Goal: Task Accomplishment & Management: Manage account settings

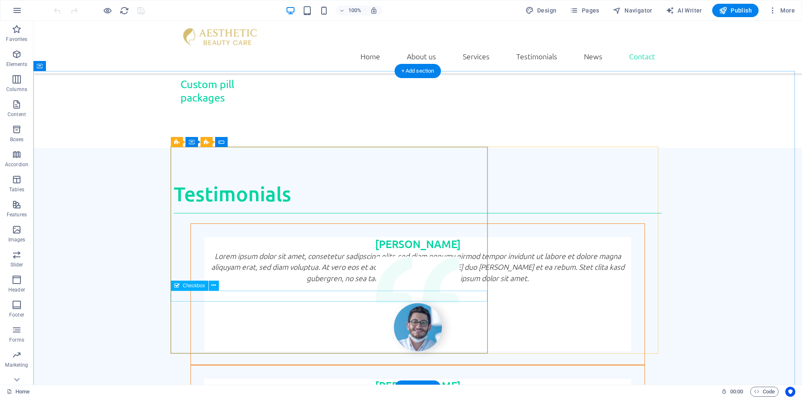
scroll to position [2264, 0]
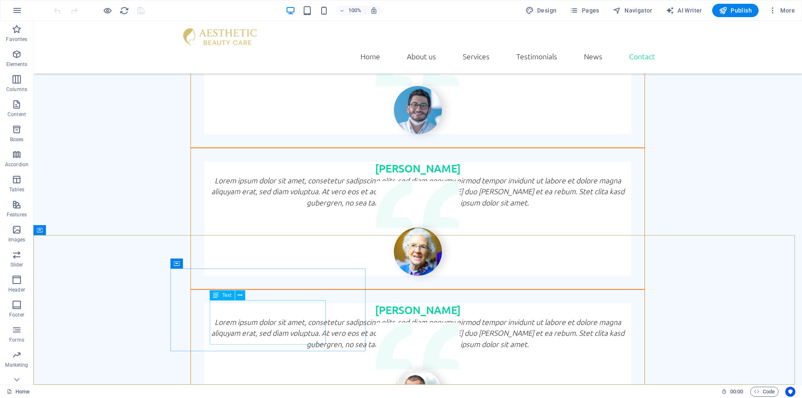
click at [224, 294] on span "Text" at bounding box center [226, 295] width 9 height 5
click at [238, 294] on icon at bounding box center [240, 295] width 5 height 9
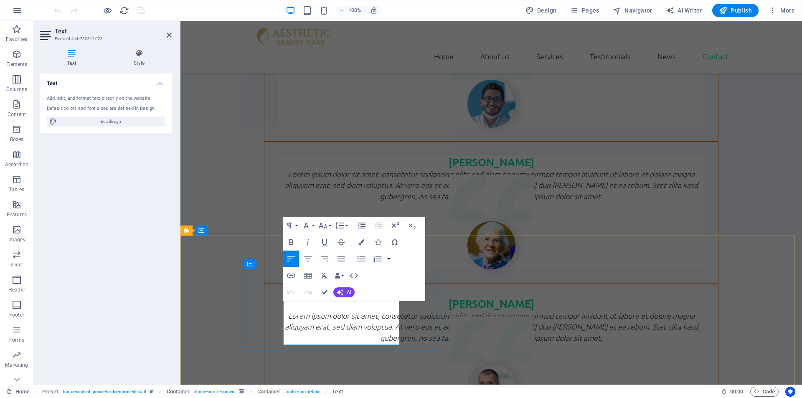
click at [69, 56] on icon at bounding box center [71, 53] width 63 height 8
click at [104, 122] on span "Edit design" at bounding box center [110, 122] width 103 height 10
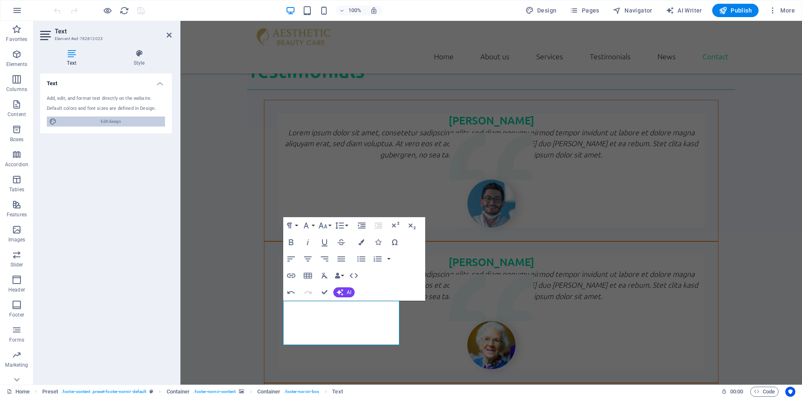
select select "rem"
select select "300"
select select "px"
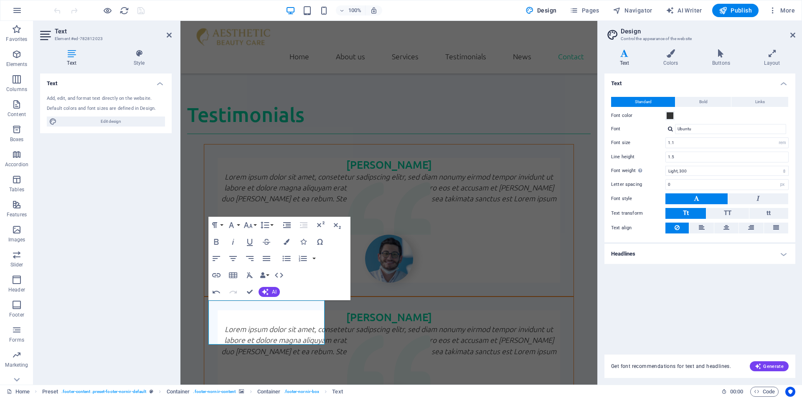
scroll to position [2416, 0]
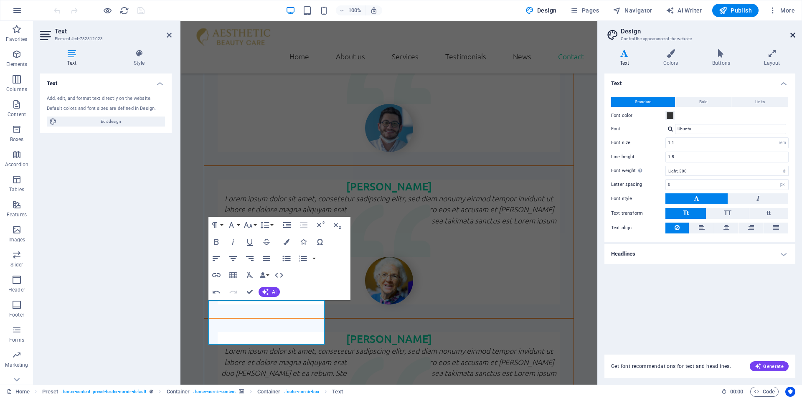
click at [792, 36] on icon at bounding box center [792, 35] width 5 height 7
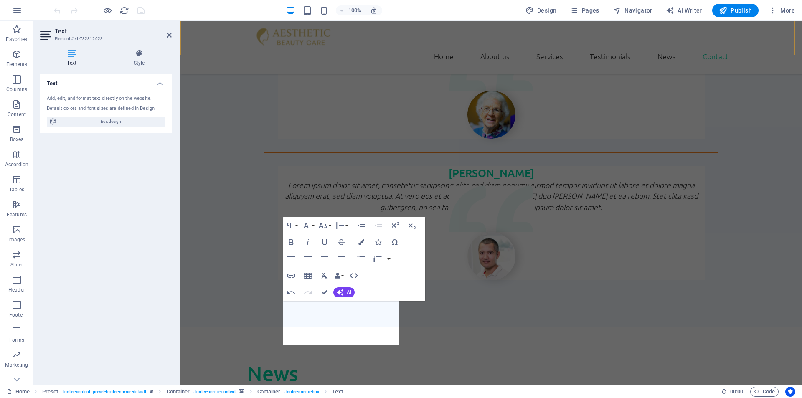
scroll to position [2285, 0]
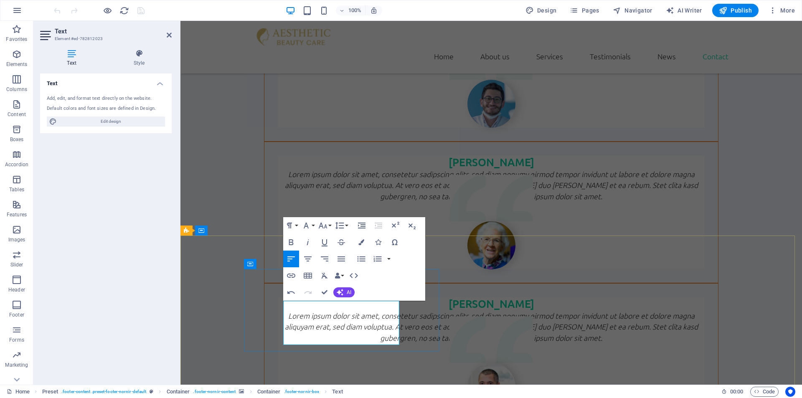
click at [326, 259] on icon "button" at bounding box center [325, 258] width 8 height 5
click at [289, 259] on icon "button" at bounding box center [291, 258] width 8 height 5
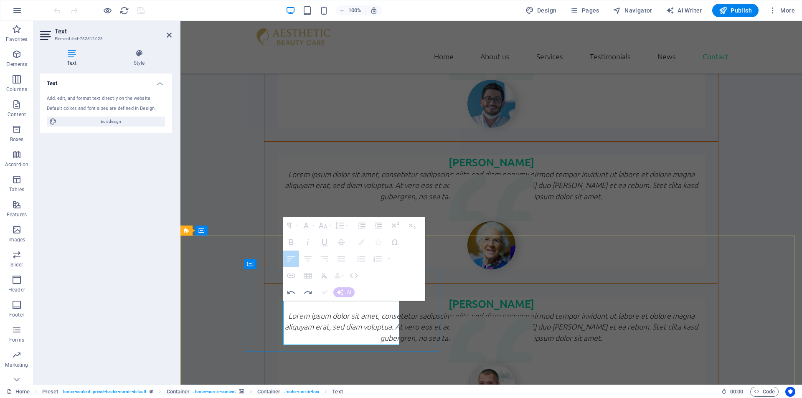
drag, startPoint x: 305, startPoint y: 317, endPoint x: 285, endPoint y: 317, distance: 20.1
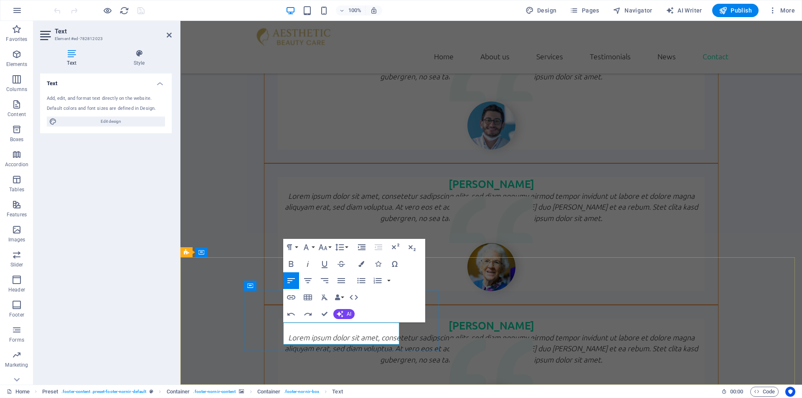
scroll to position [2275, 0]
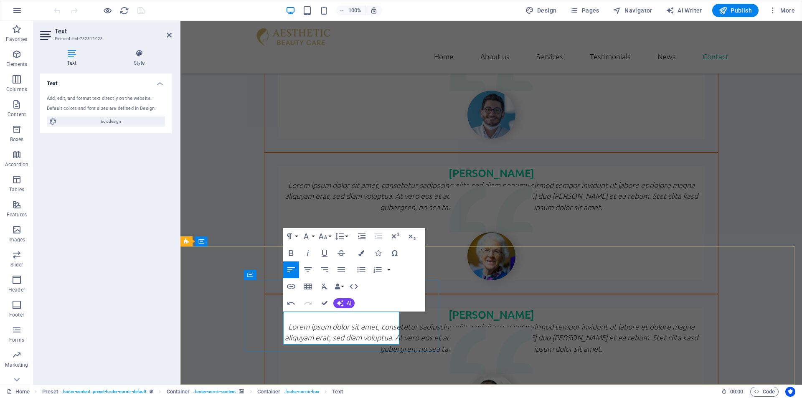
scroll to position [0, 7]
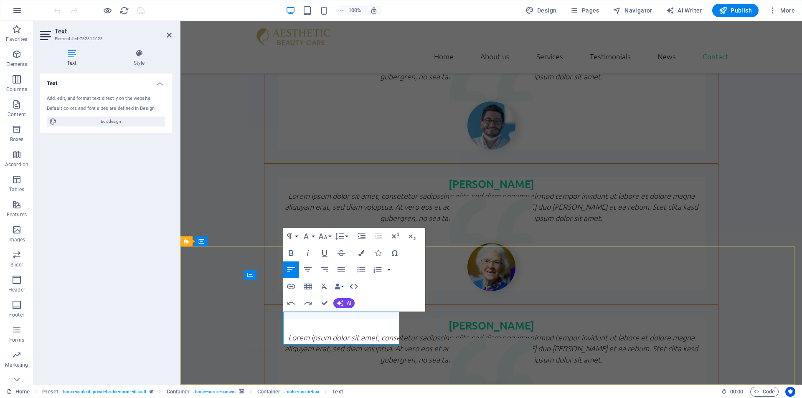
scroll to position [2275, 0]
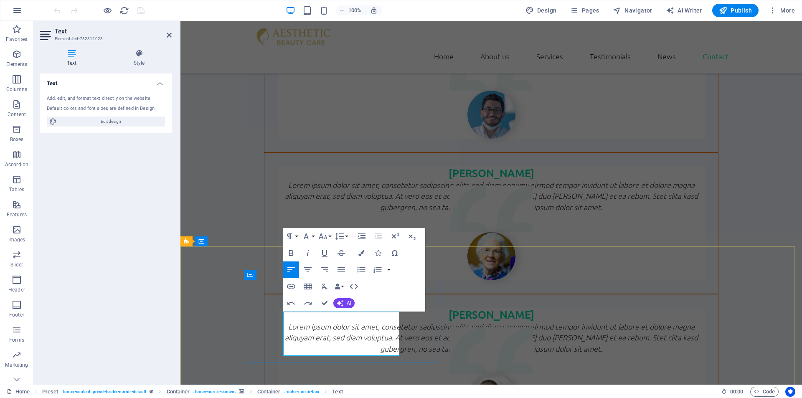
drag, startPoint x: 295, startPoint y: 328, endPoint x: 287, endPoint y: 328, distance: 8.8
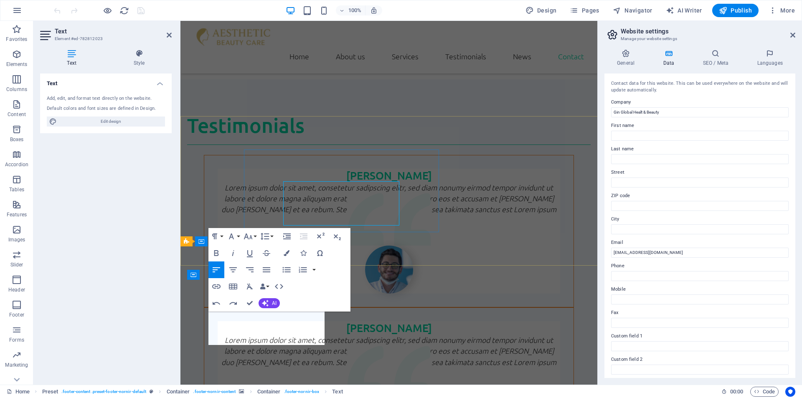
scroll to position [2405, 0]
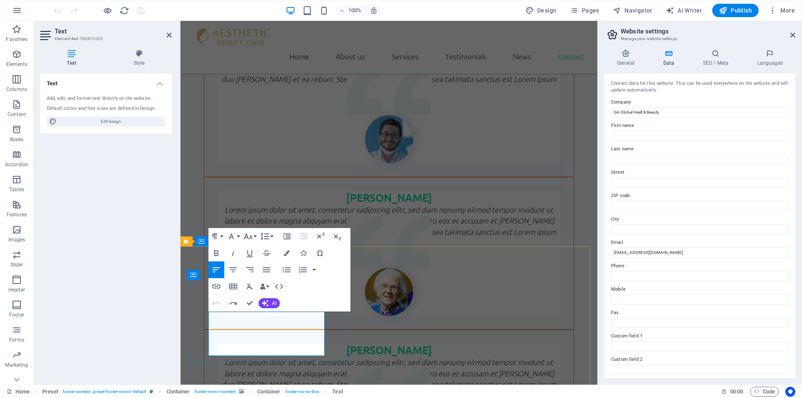
drag, startPoint x: 254, startPoint y: 328, endPoint x: 219, endPoint y: 327, distance: 34.3
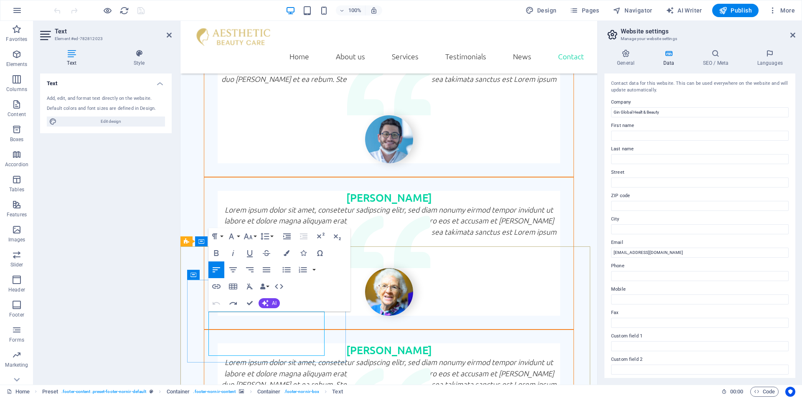
copy div "info@aestheticbeautycare.com Legal Notice | Privacy"
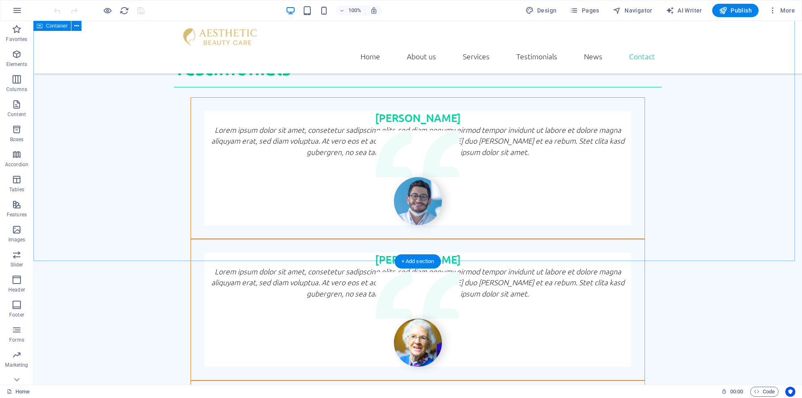
scroll to position [2264, 0]
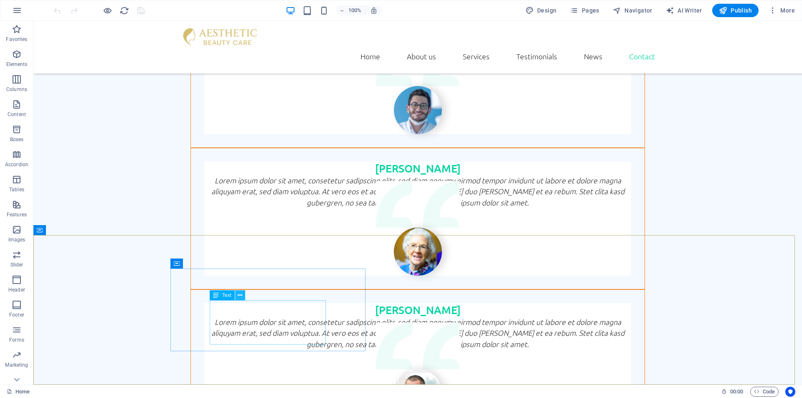
click at [241, 295] on icon at bounding box center [240, 295] width 5 height 9
click at [238, 296] on icon at bounding box center [240, 295] width 5 height 9
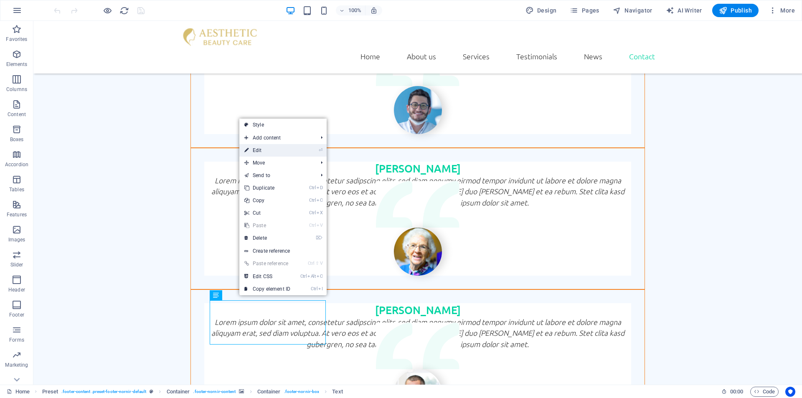
click at [259, 149] on link "⏎ Edit" at bounding box center [267, 150] width 56 height 13
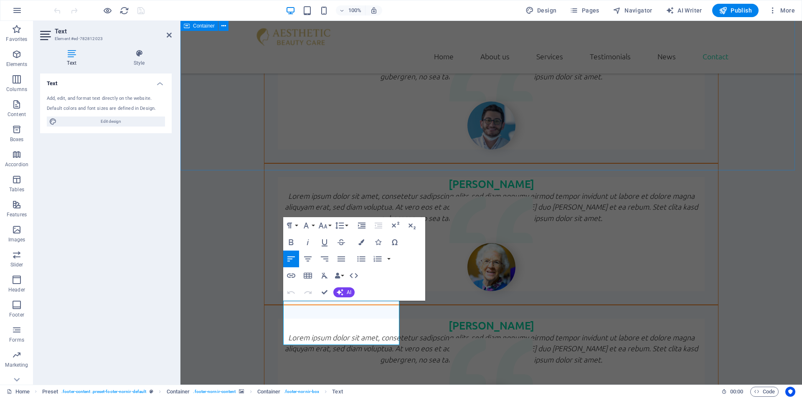
scroll to position [2285, 0]
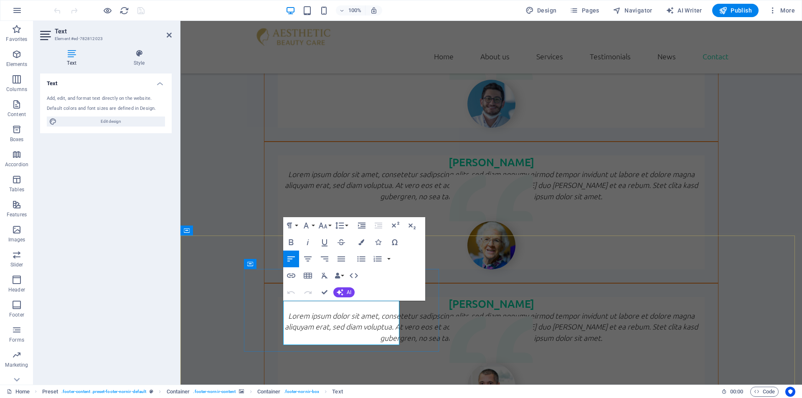
click at [110, 152] on div "Text Add, edit, and format text directly on the website. Default colors and fon…" at bounding box center [106, 226] width 132 height 304
click at [110, 122] on span "Edit design" at bounding box center [110, 122] width 103 height 10
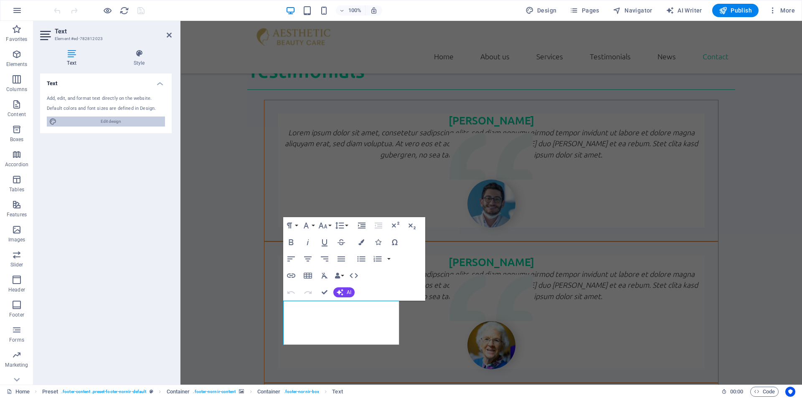
select select "rem"
select select "300"
select select "px"
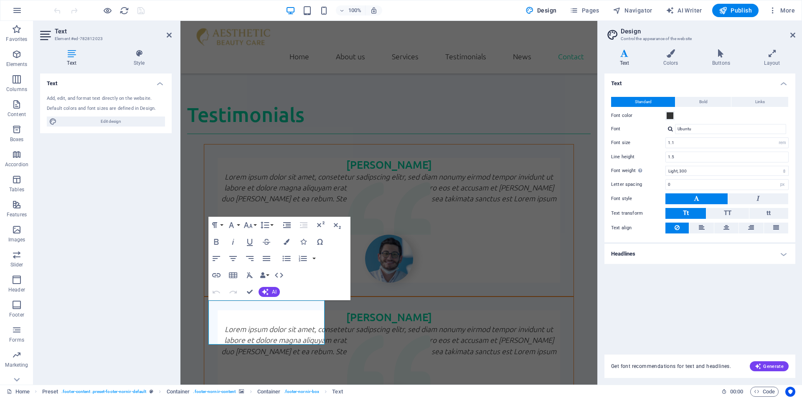
scroll to position [2416, 0]
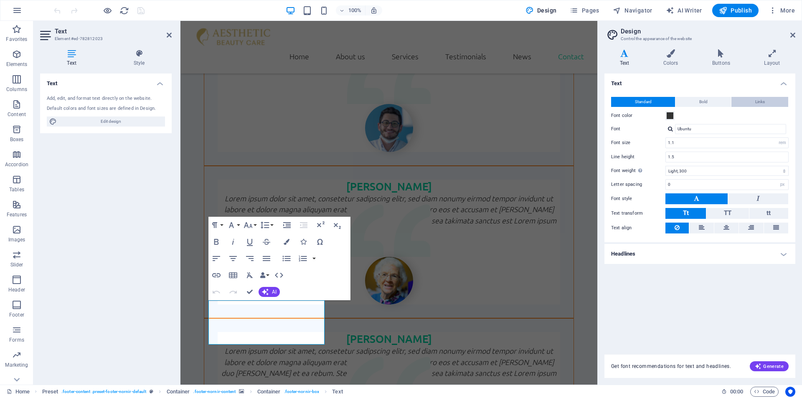
click at [697, 99] on button "Bold" at bounding box center [703, 102] width 56 height 10
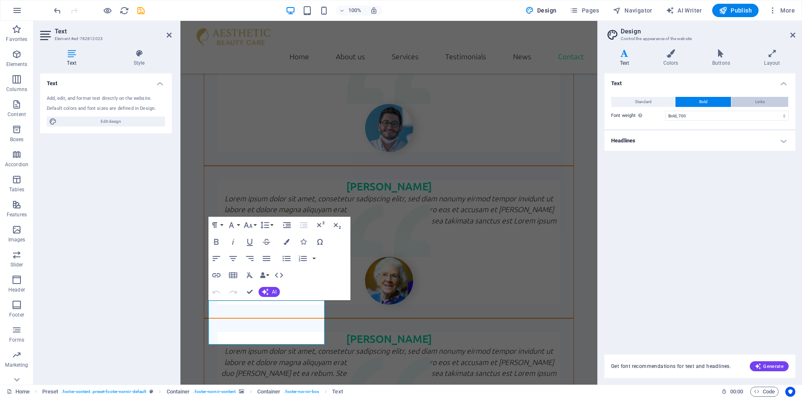
click at [755, 101] on span "Links" at bounding box center [760, 102] width 10 height 10
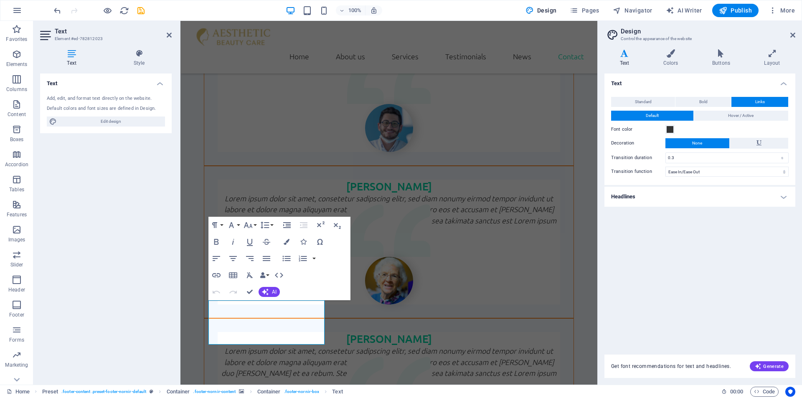
click at [631, 101] on button "Standard" at bounding box center [643, 102] width 64 height 10
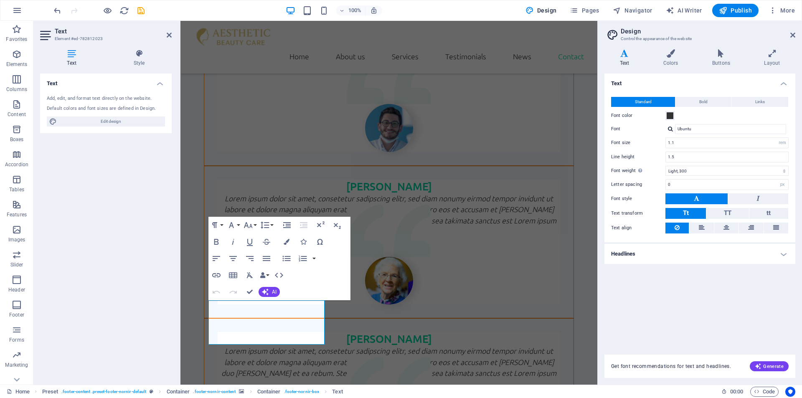
click at [476, 11] on div "100% Design Pages Navigator AI Writer Publish More" at bounding box center [425, 10] width 746 height 13
drag, startPoint x: 124, startPoint y: 149, endPoint x: 150, endPoint y: 106, distance: 50.2
click at [124, 147] on div "Text Add, edit, and format text directly on the website. Default colors and fon…" at bounding box center [106, 226] width 132 height 304
click at [140, 61] on h4 "Style" at bounding box center [139, 58] width 65 height 18
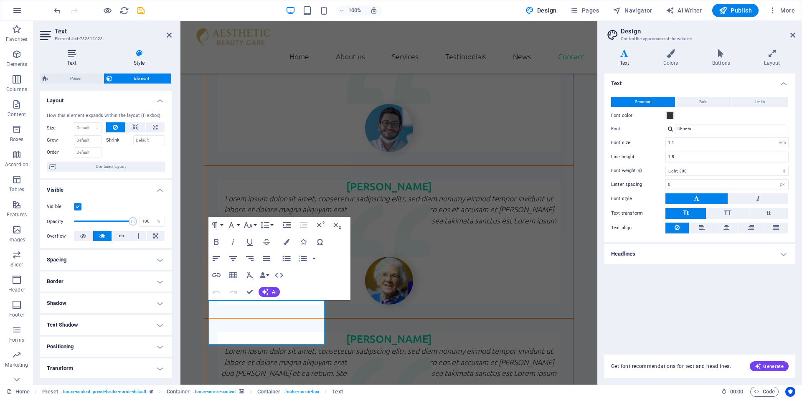
click at [58, 62] on h4 "Text" at bounding box center [73, 58] width 66 height 18
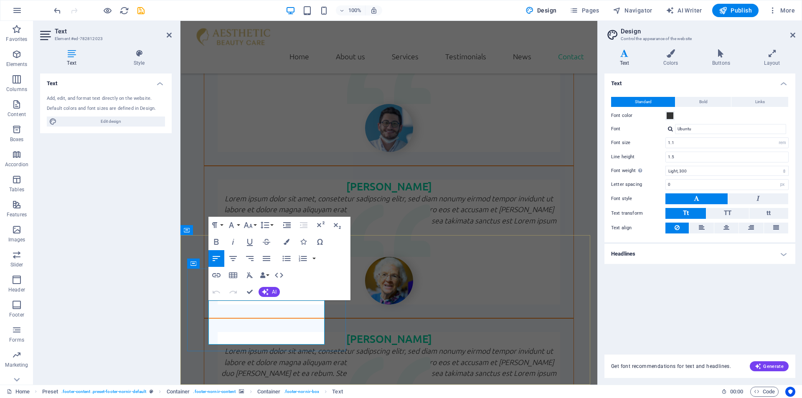
click at [270, 294] on button "AI" at bounding box center [269, 292] width 21 height 10
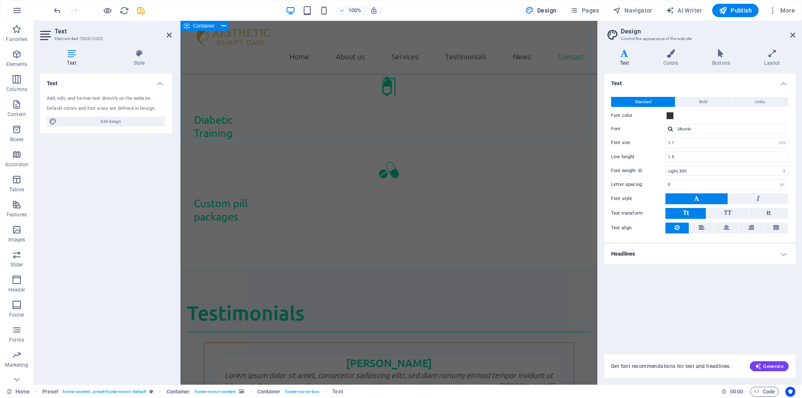
scroll to position [2212, 0]
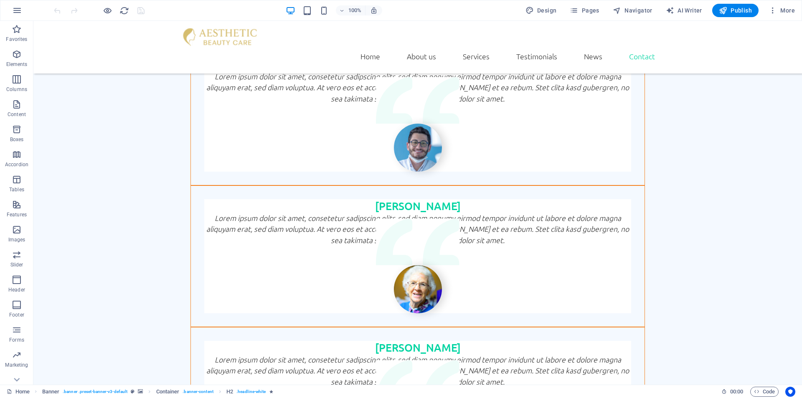
scroll to position [2261, 0]
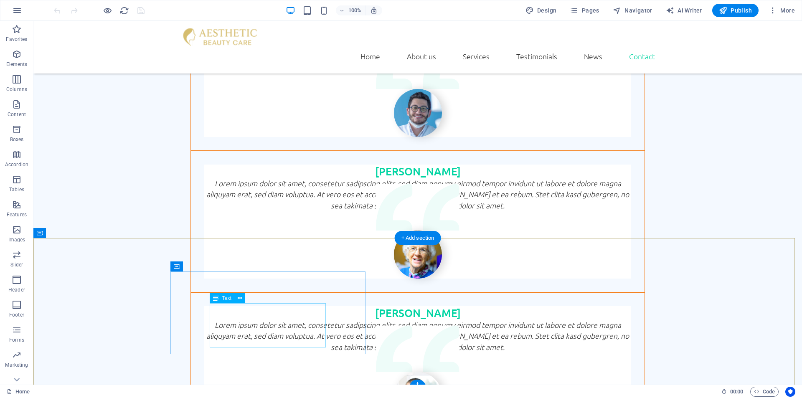
click at [227, 297] on span "Text" at bounding box center [226, 298] width 9 height 5
click at [228, 298] on span "Text" at bounding box center [226, 298] width 9 height 5
click at [239, 300] on icon at bounding box center [240, 298] width 5 height 9
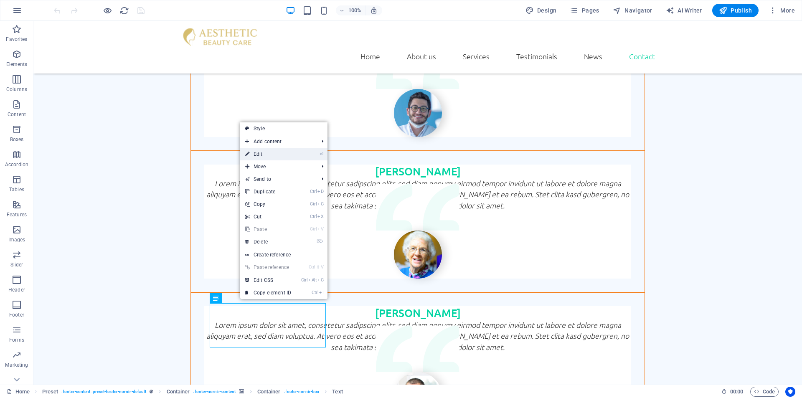
click at [269, 154] on link "⏎ Edit" at bounding box center [268, 154] width 56 height 13
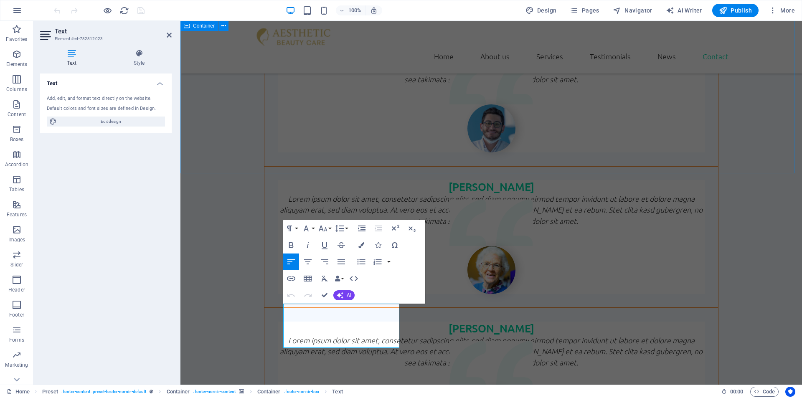
scroll to position [2282, 0]
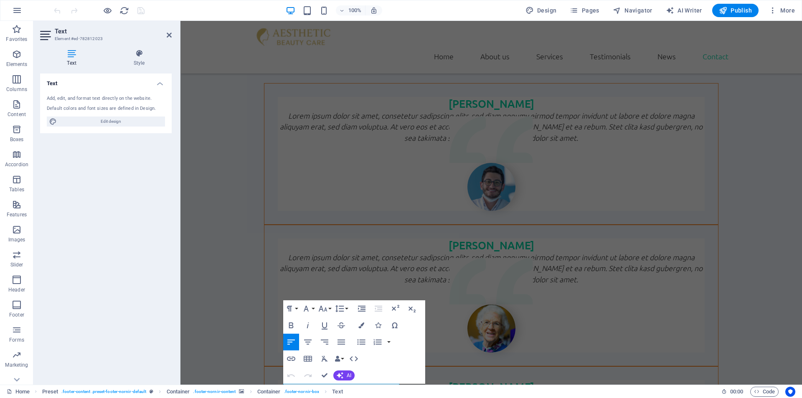
scroll to position [2286, 0]
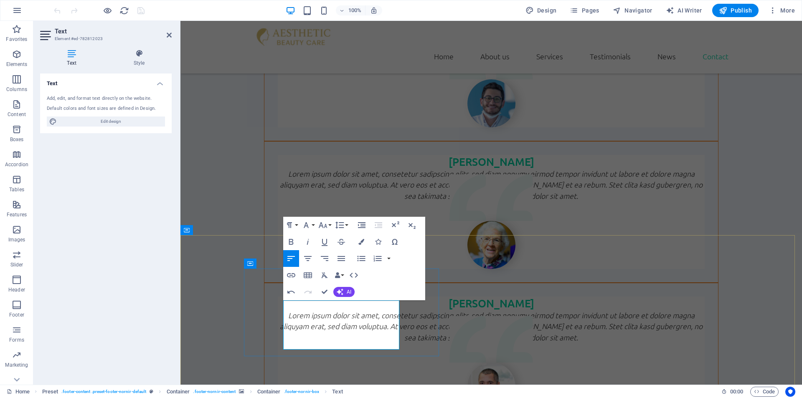
scroll to position [2291, 0]
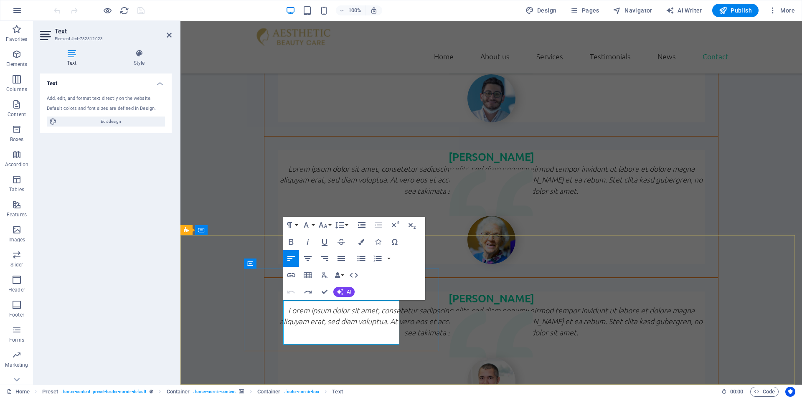
scroll to position [2286, 0]
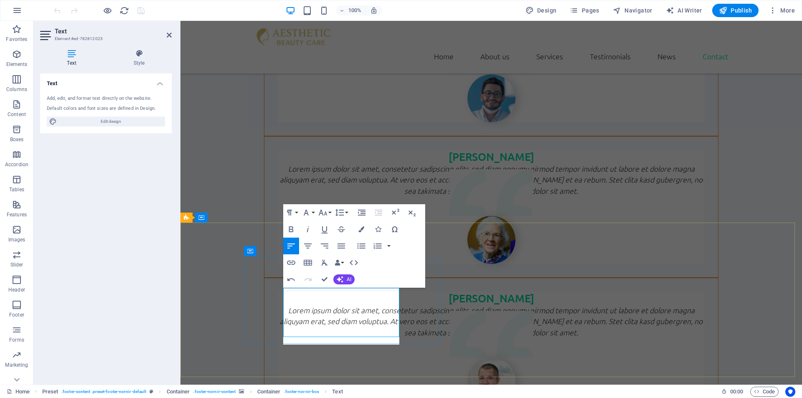
scroll to position [2298, 0]
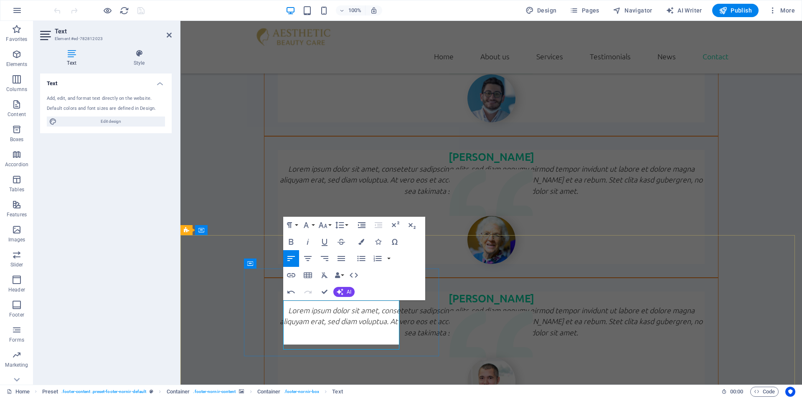
scroll to position [2286, 0]
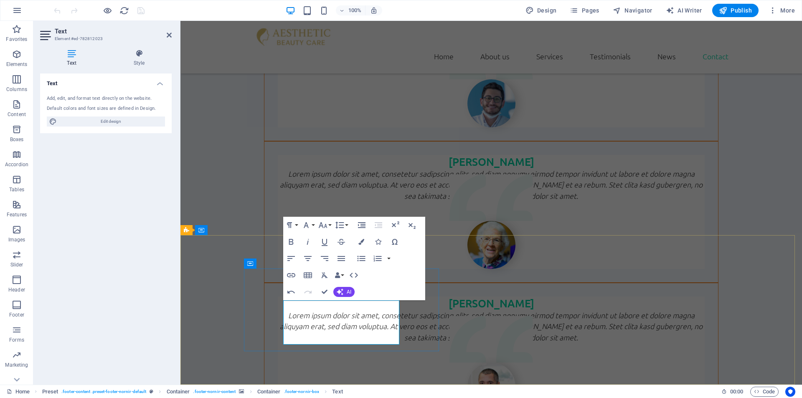
click at [359, 275] on button "HTML" at bounding box center [354, 275] width 16 height 17
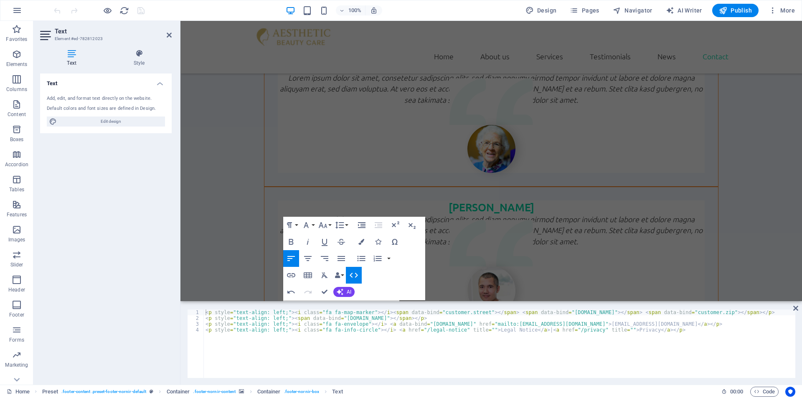
scroll to position [2215, 0]
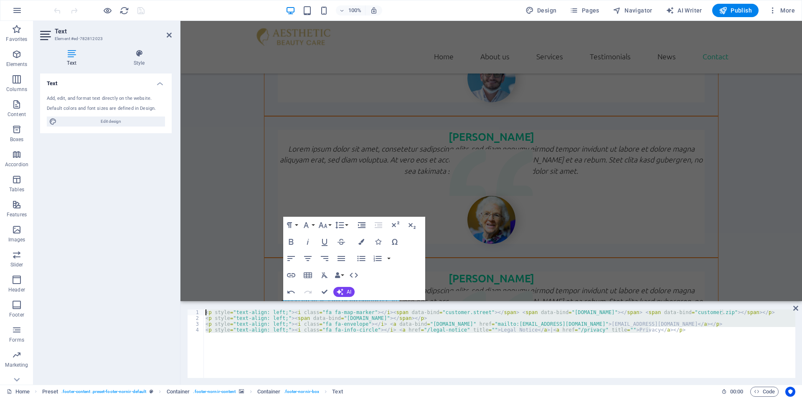
drag, startPoint x: 837, startPoint y: 355, endPoint x: 189, endPoint y: 289, distance: 651.1
click at [333, 325] on div "< p style = "text-align: left;" > < i class = "fa fa-map-marker" > </ i > < spa…" at bounding box center [499, 343] width 591 height 68
click at [305, 351] on div "< p style = "text-align: left;" > < i class = "fa fa-map-marker" > </ i > < spa…" at bounding box center [499, 343] width 591 height 68
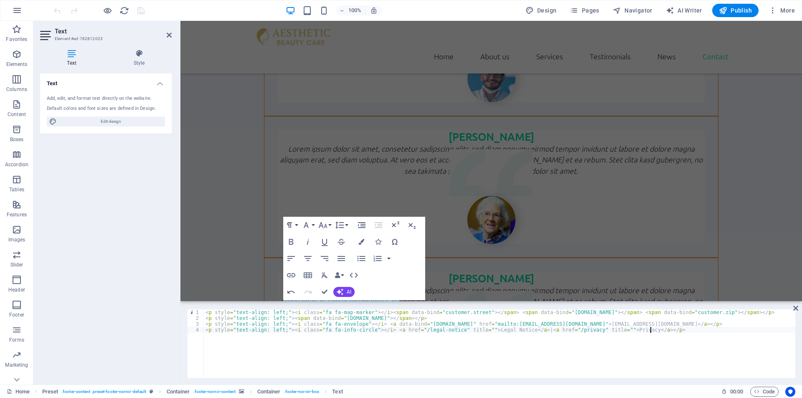
type textarea "<p style="text-align: left;"><i class="fa fa-envelope"></i> <a data-bind="custo…"
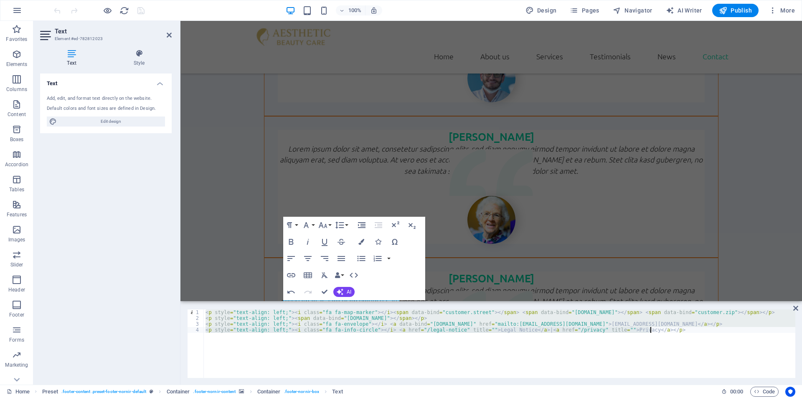
paste textarea
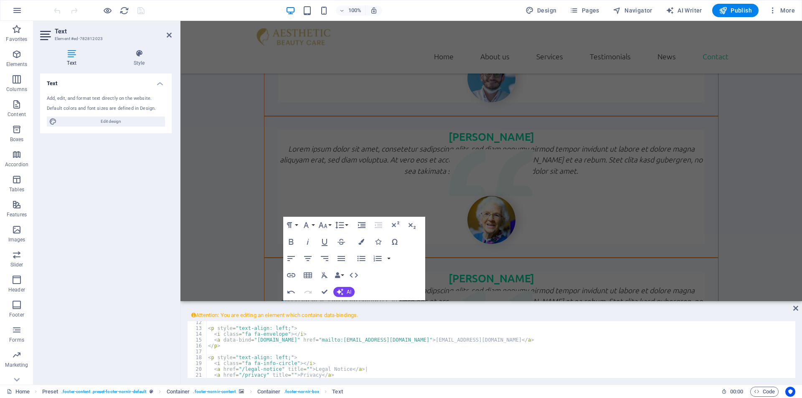
scroll to position [41, 0]
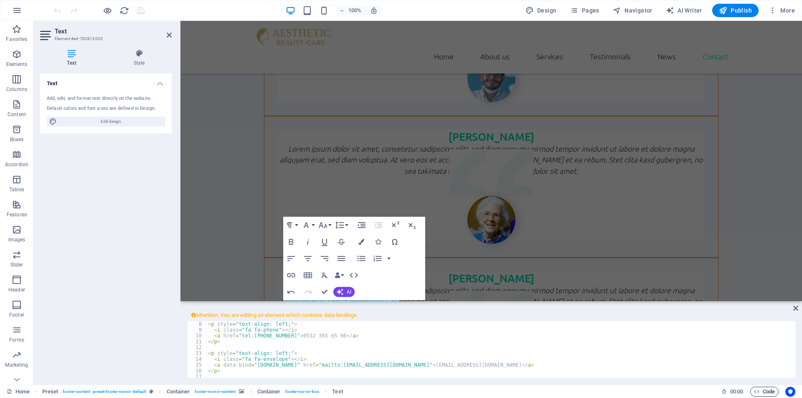
click at [765, 391] on span "Code" at bounding box center [764, 392] width 21 height 10
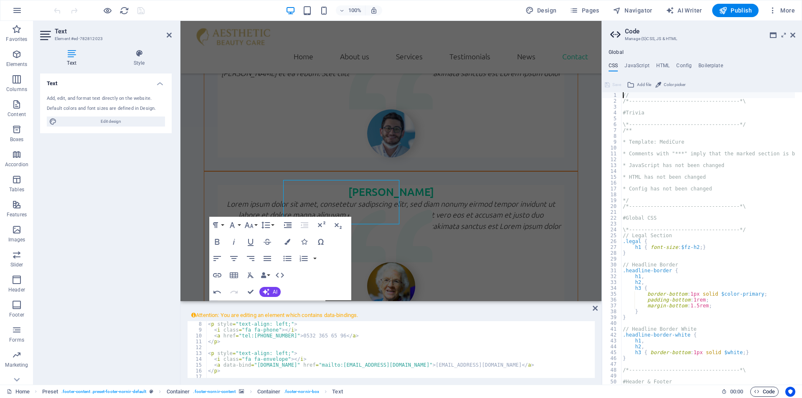
scroll to position [2335, 0]
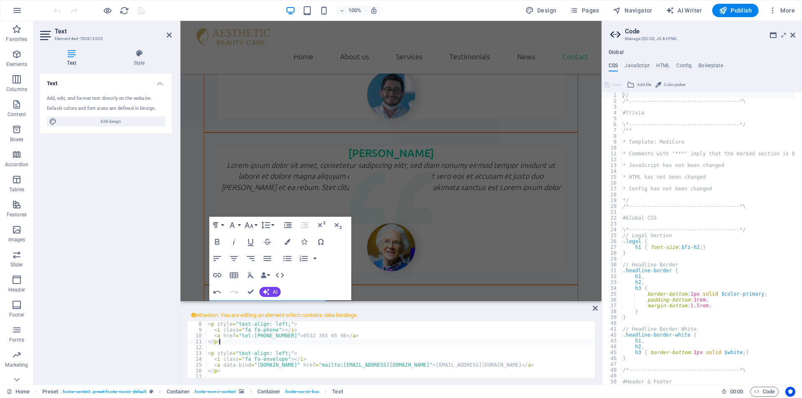
type textarea "</p>"
click at [463, 343] on div "< p style = "text-align: left;" > < i class = "fa fa-phone" > </ i > < a href =…" at bounding box center [499, 355] width 587 height 68
click at [793, 36] on icon at bounding box center [792, 35] width 5 height 7
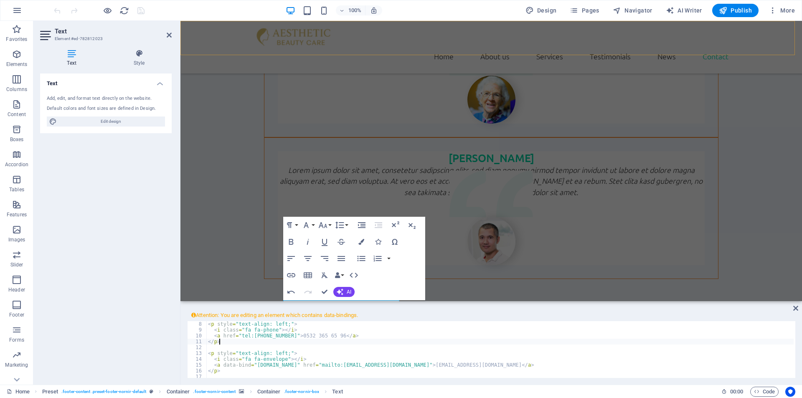
scroll to position [2215, 0]
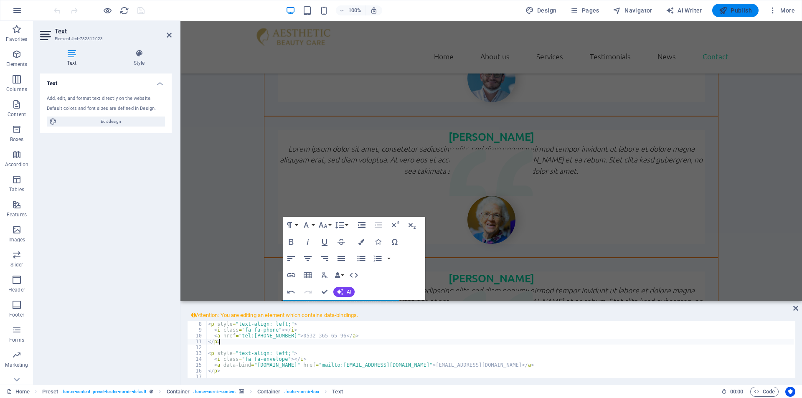
drag, startPoint x: 730, startPoint y: 9, endPoint x: 438, endPoint y: 33, distance: 293.3
click at [730, 9] on span "Publish" at bounding box center [735, 10] width 33 height 8
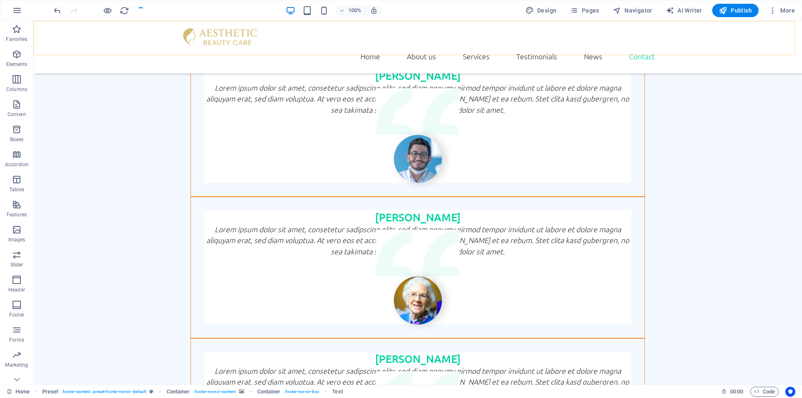
checkbox input "false"
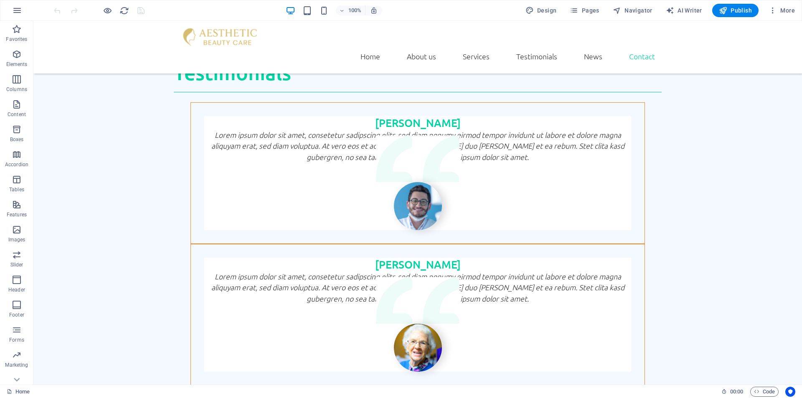
scroll to position [2264, 0]
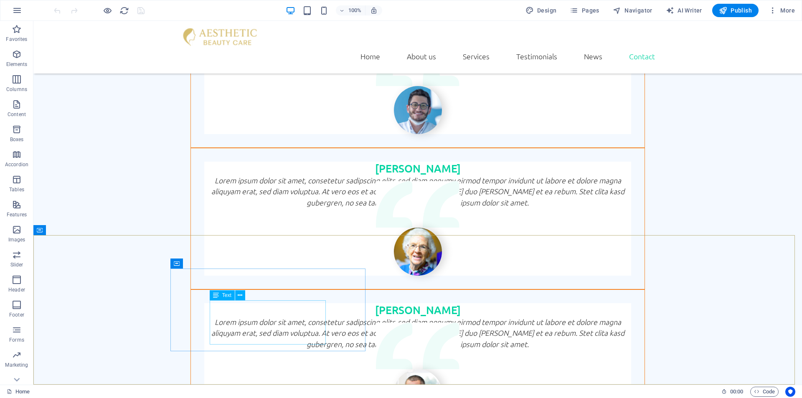
click at [224, 295] on span "Text" at bounding box center [226, 295] width 9 height 5
click at [240, 296] on icon at bounding box center [240, 295] width 5 height 9
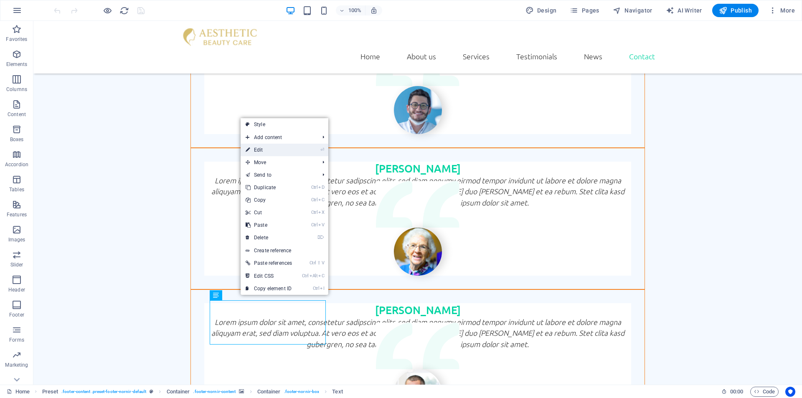
click at [281, 151] on link "⏎ Edit" at bounding box center [269, 150] width 56 height 13
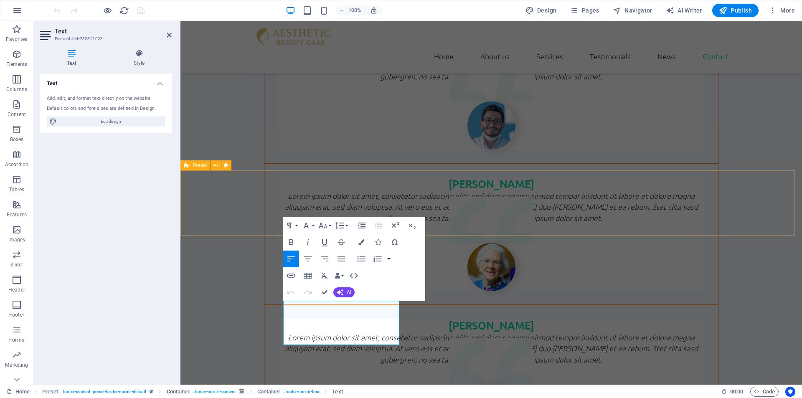
scroll to position [2285, 0]
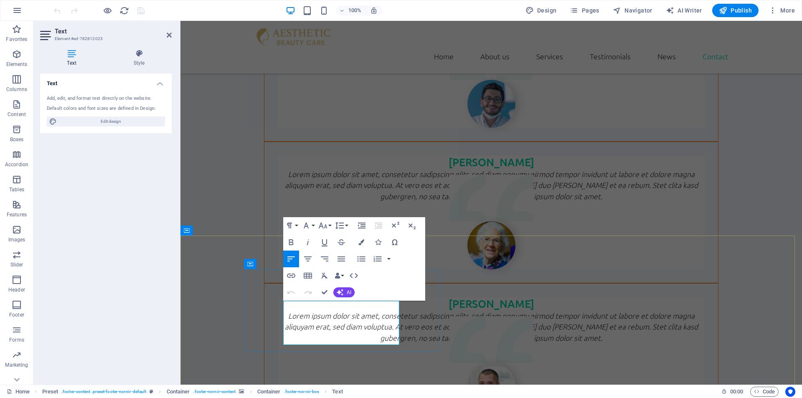
drag, startPoint x: 350, startPoint y: 315, endPoint x: 286, endPoint y: 315, distance: 64.3
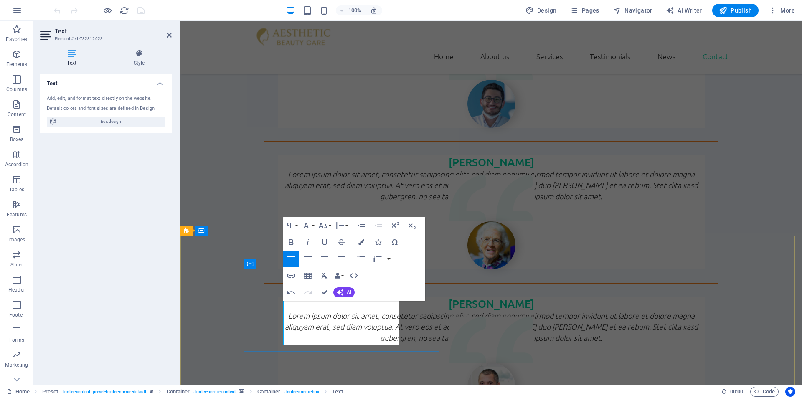
click at [738, 6] on button "Publish" at bounding box center [735, 10] width 46 height 13
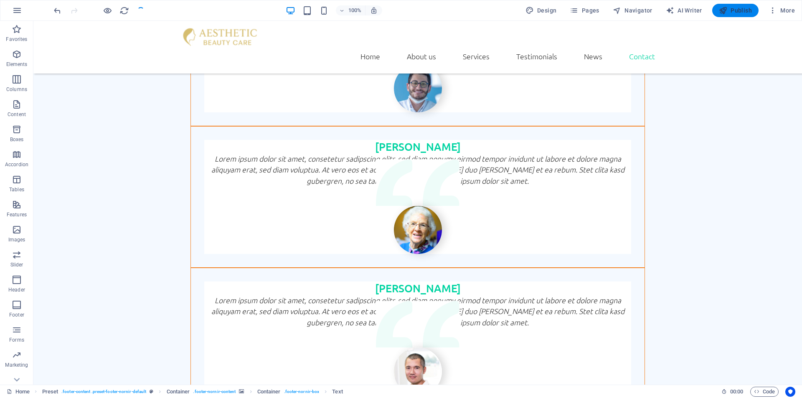
checkbox input "false"
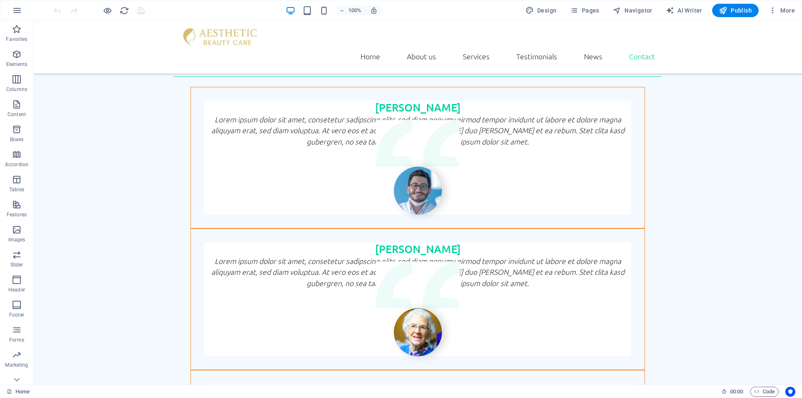
scroll to position [2264, 0]
